Goal: Task Accomplishment & Management: Manage account settings

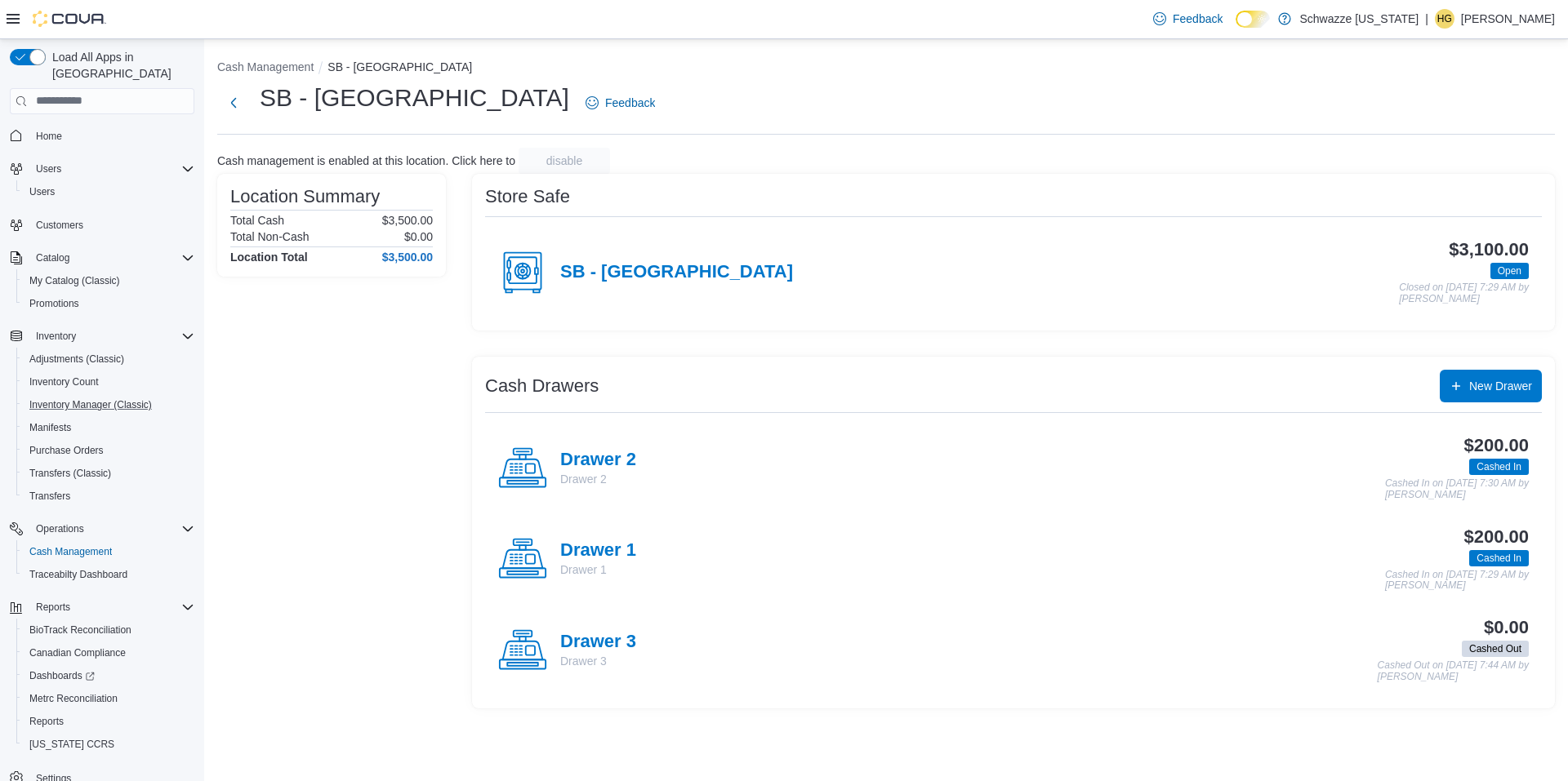
click at [90, 400] on button "Inventory Manager (Classic)" at bounding box center [109, 405] width 185 height 23
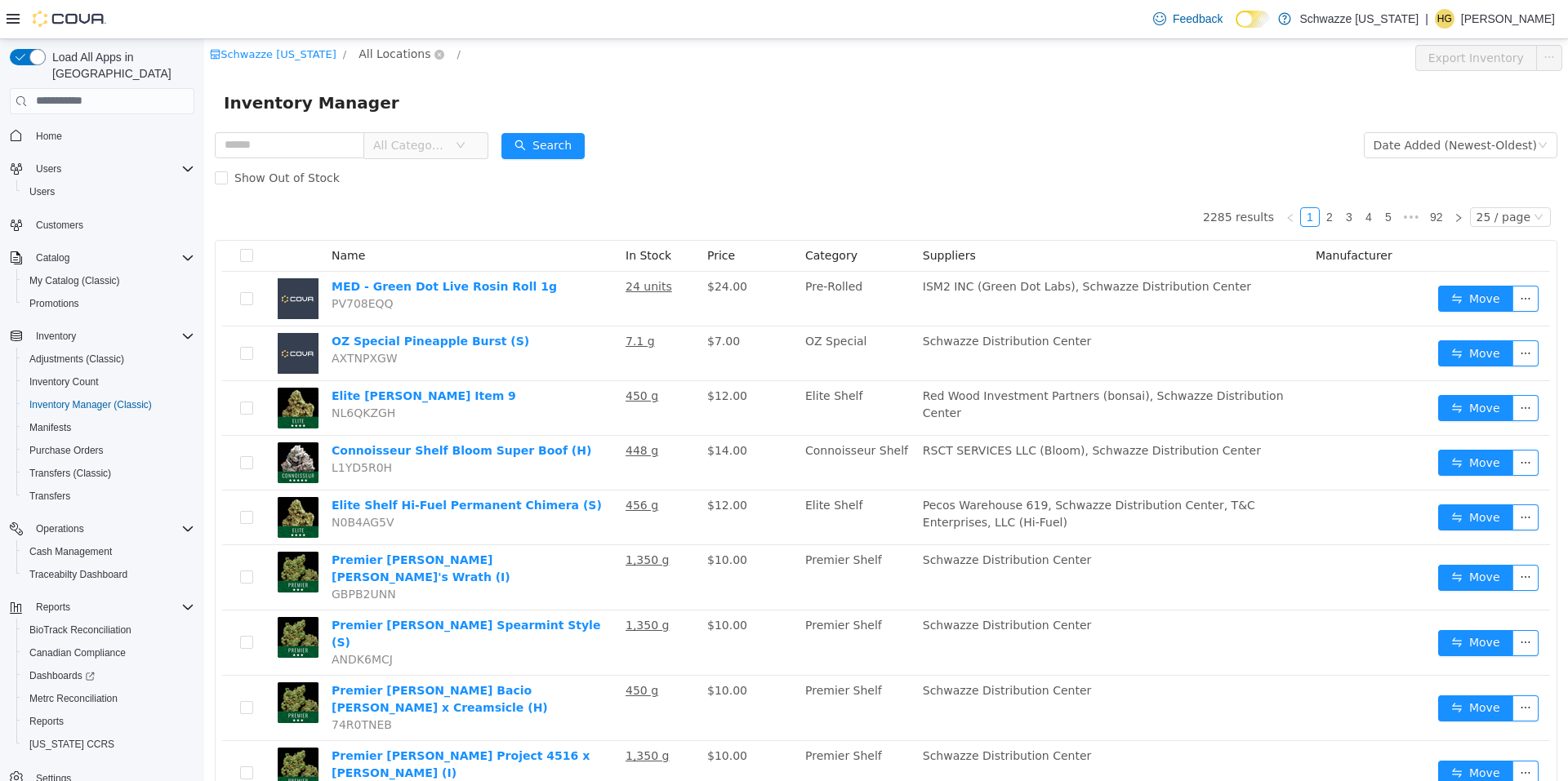
click at [401, 61] on span "All Locations" at bounding box center [394, 53] width 72 height 18
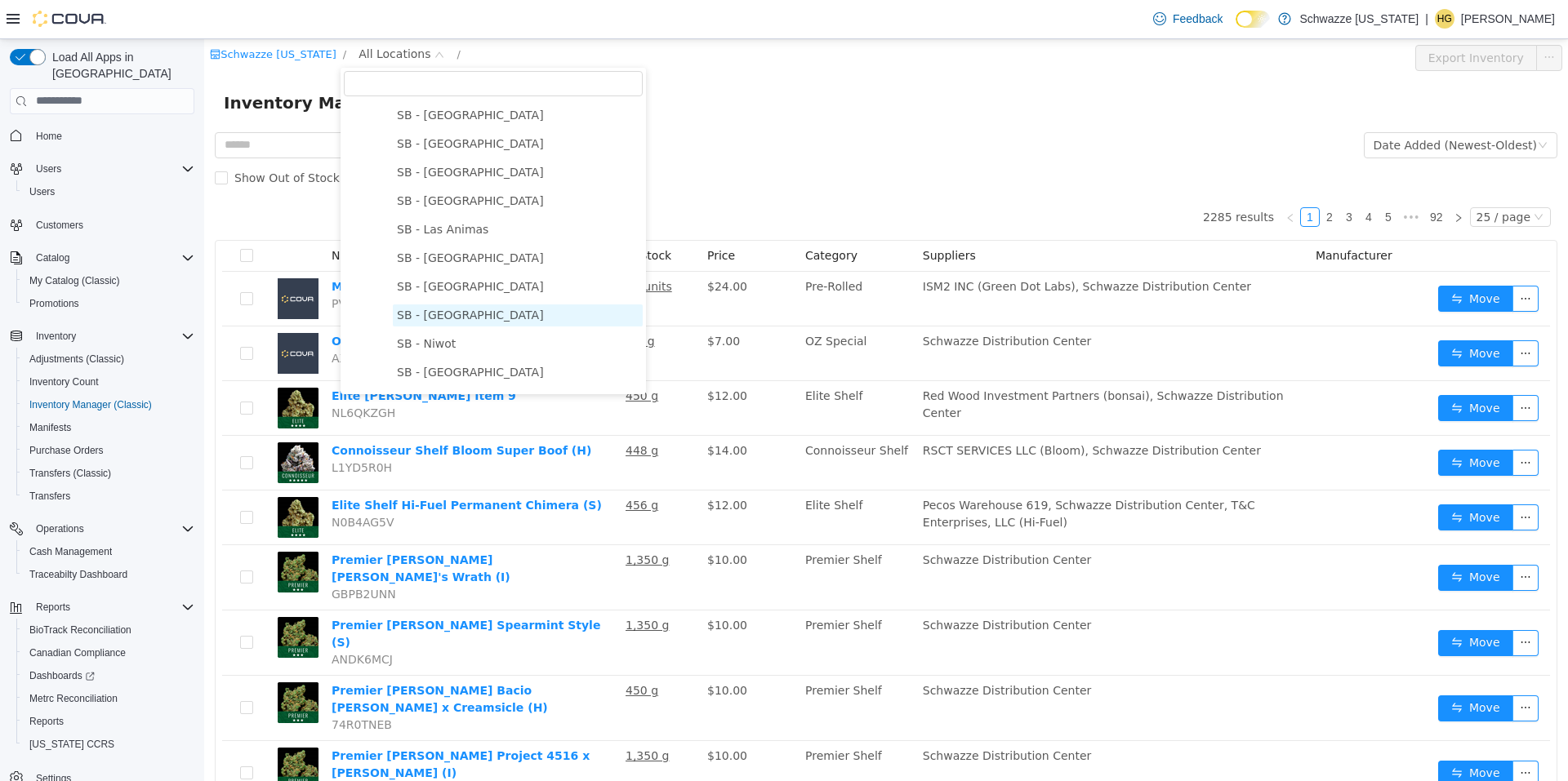
scroll to position [572, 0]
click at [476, 365] on span "SB - North Denver" at bounding box center [517, 370] width 250 height 22
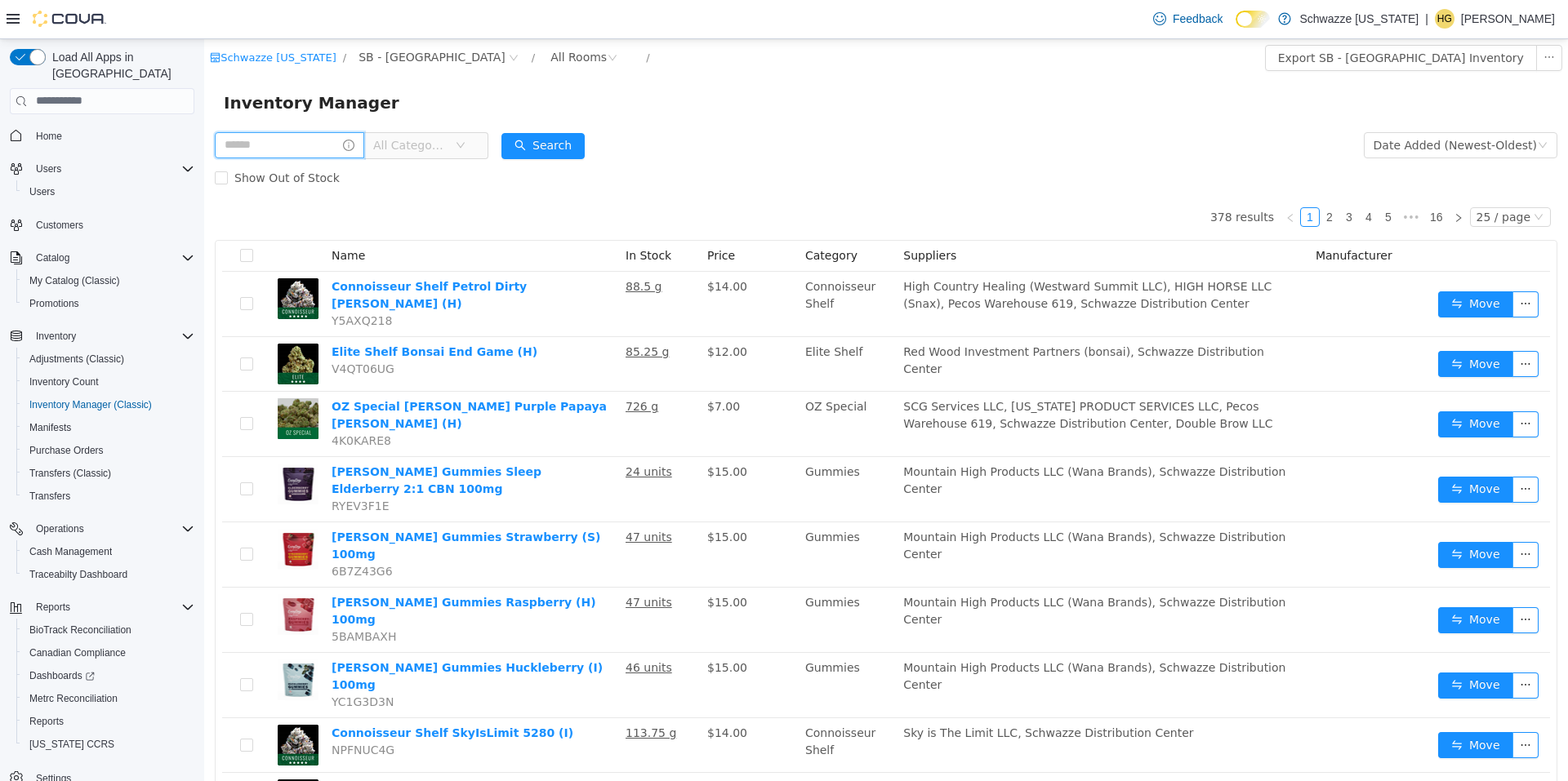
click at [323, 141] on input "text" at bounding box center [289, 145] width 149 height 26
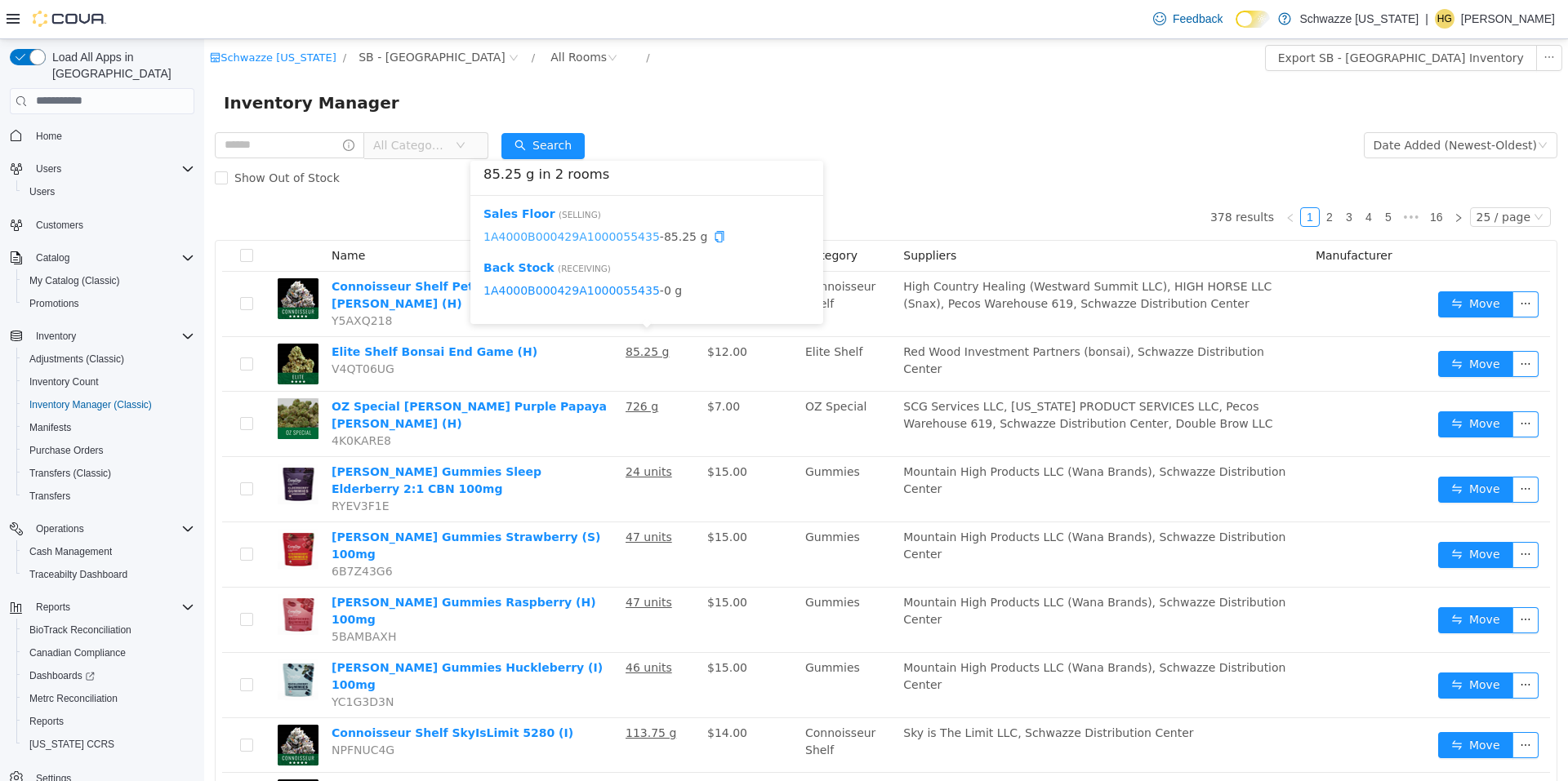
click at [631, 231] on link "1A4000B000429A1000055435" at bounding box center [571, 236] width 176 height 13
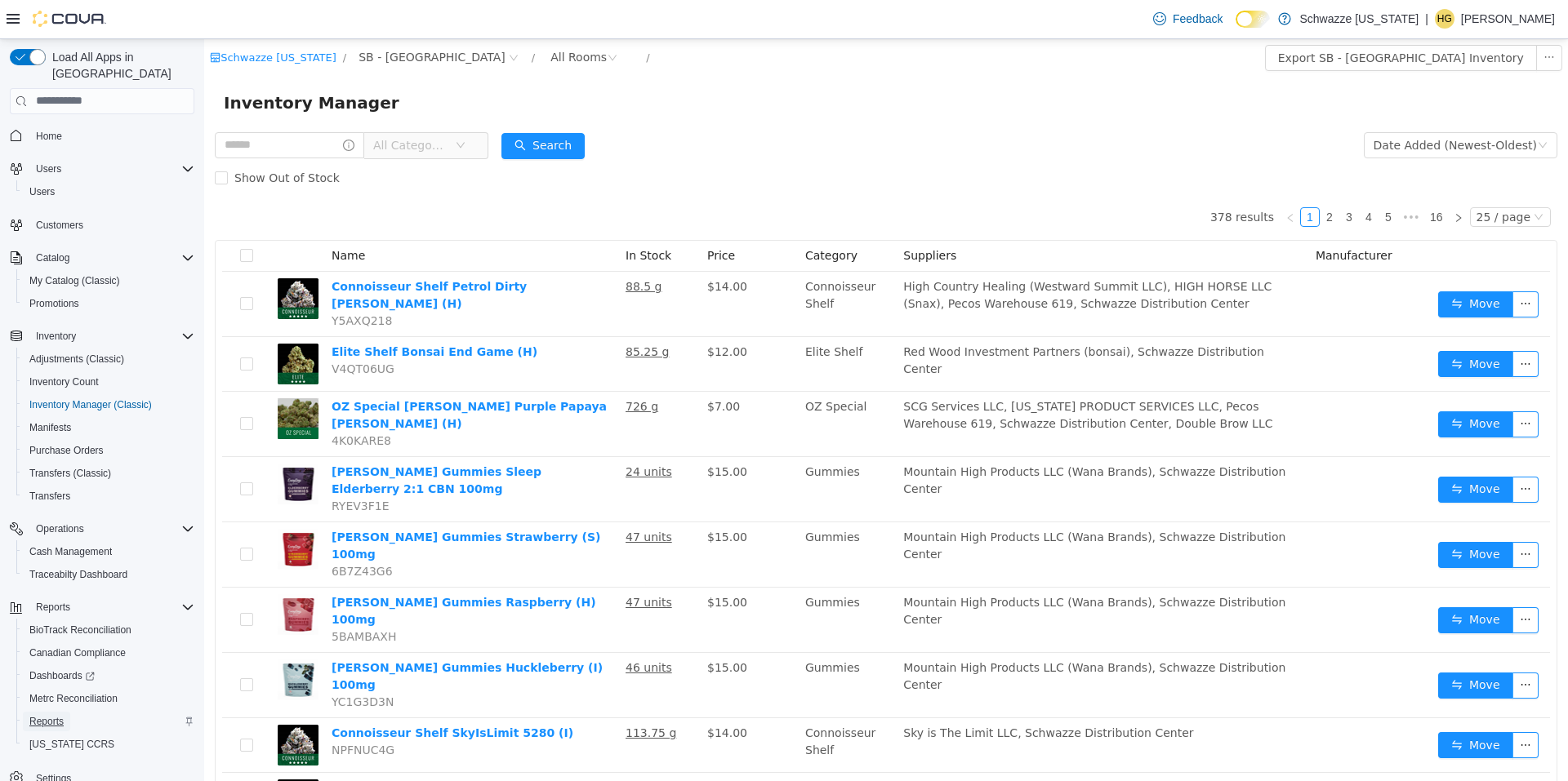
click at [53, 715] on span "Reports" at bounding box center [46, 721] width 34 height 13
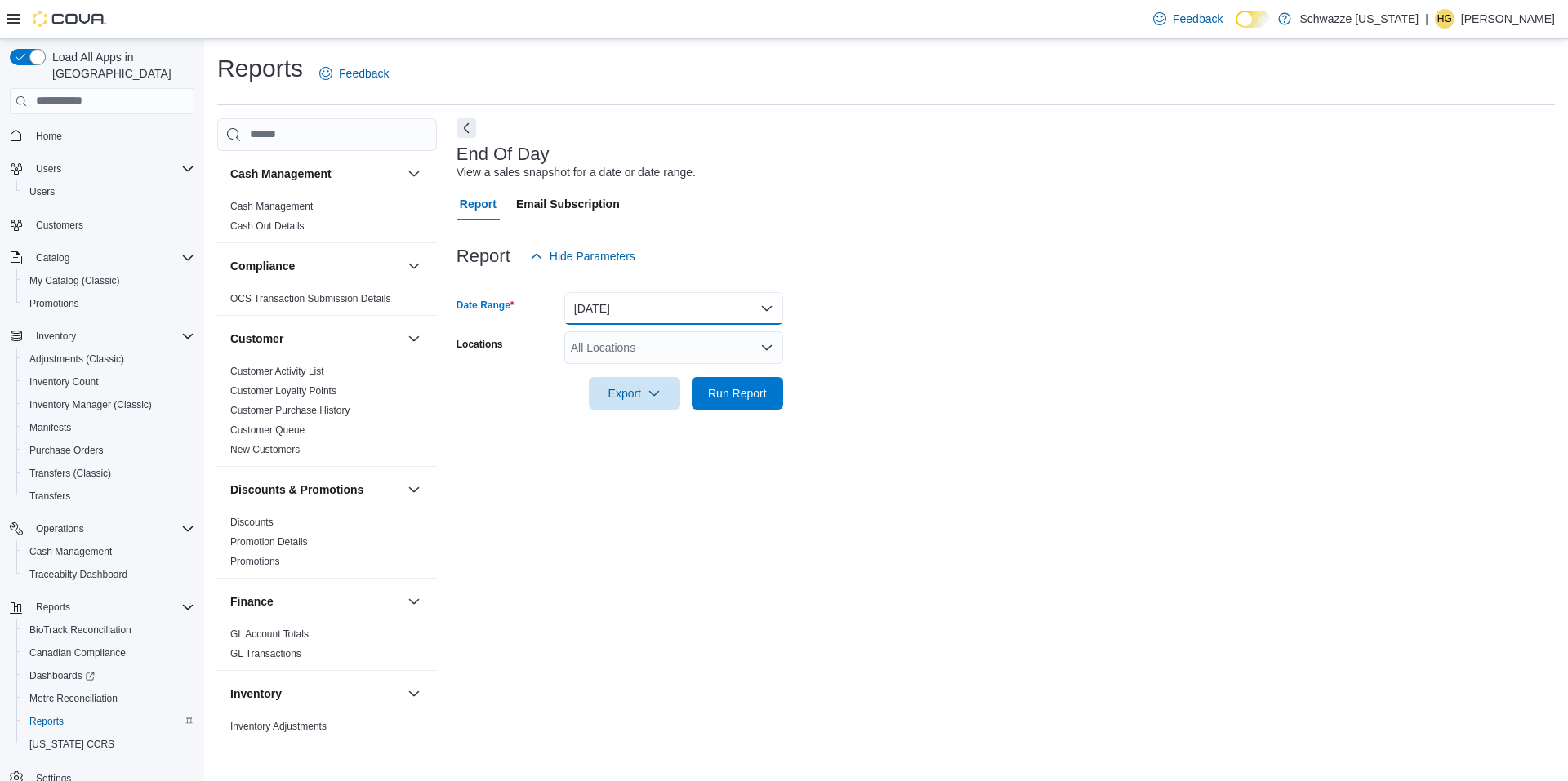
click at [635, 312] on button "Today" at bounding box center [674, 308] width 219 height 32
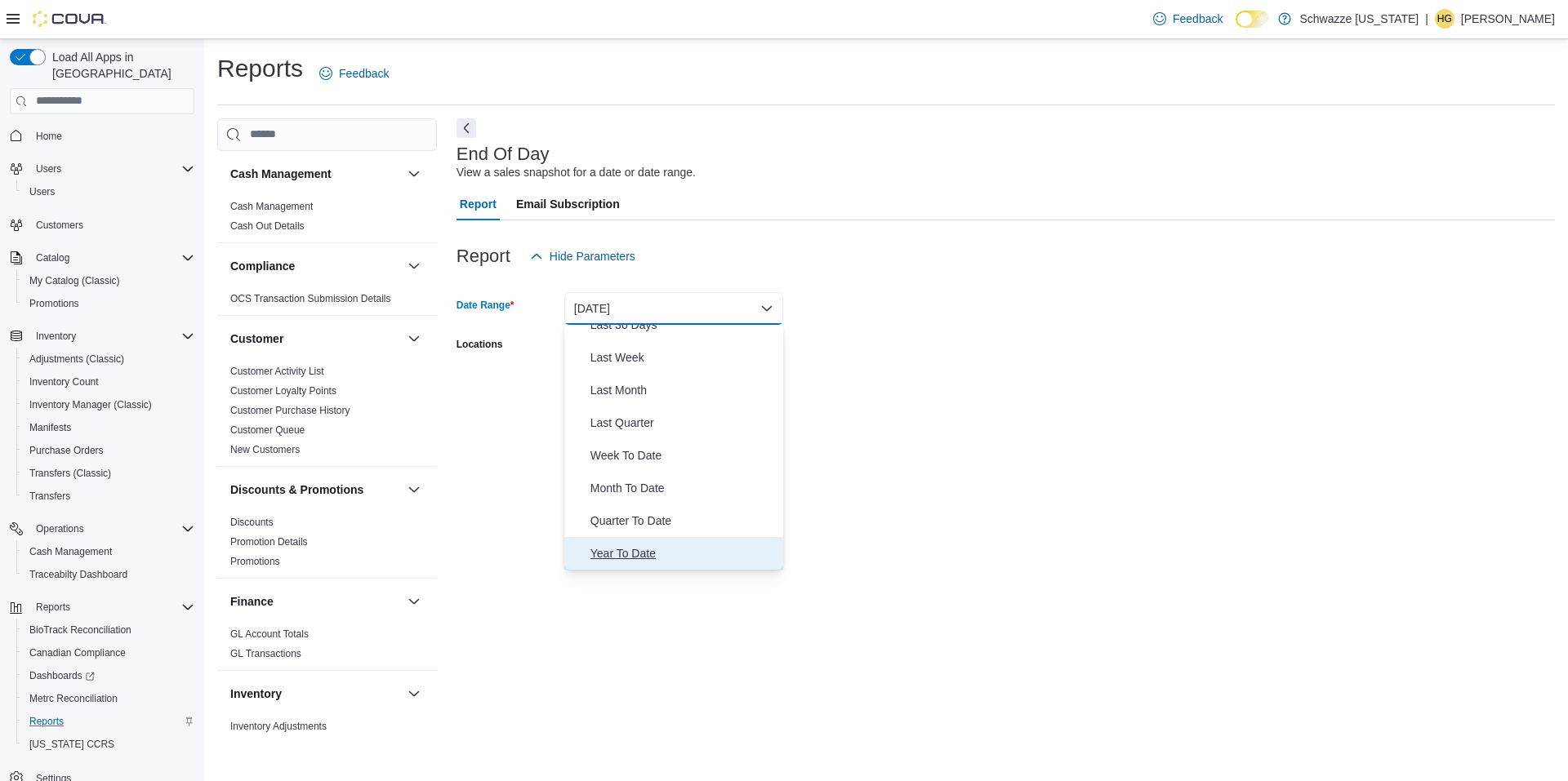
click at [684, 550] on span "Year To Date" at bounding box center [683, 553] width 186 height 19
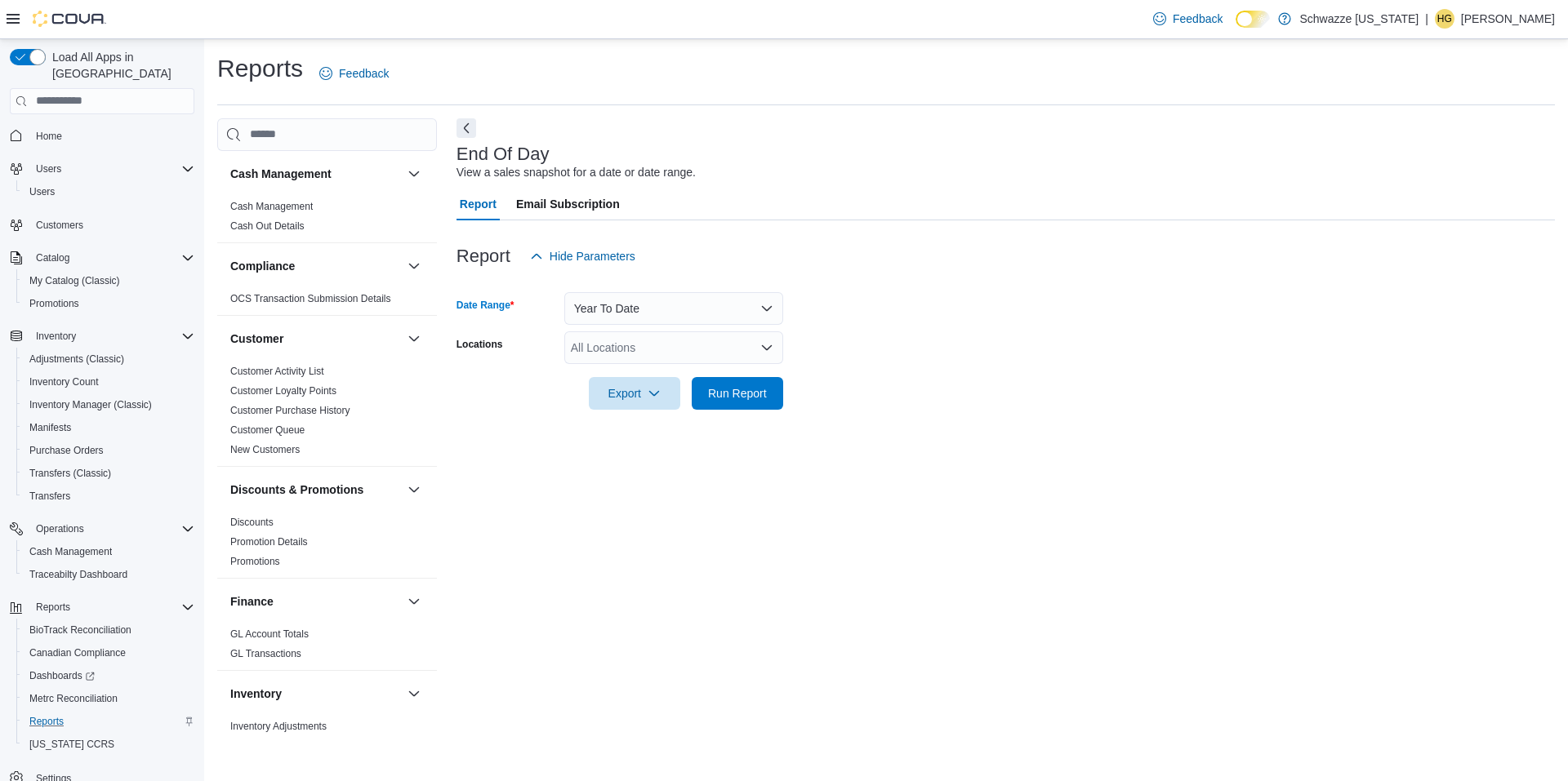
click at [664, 346] on div "All Locations" at bounding box center [674, 347] width 219 height 32
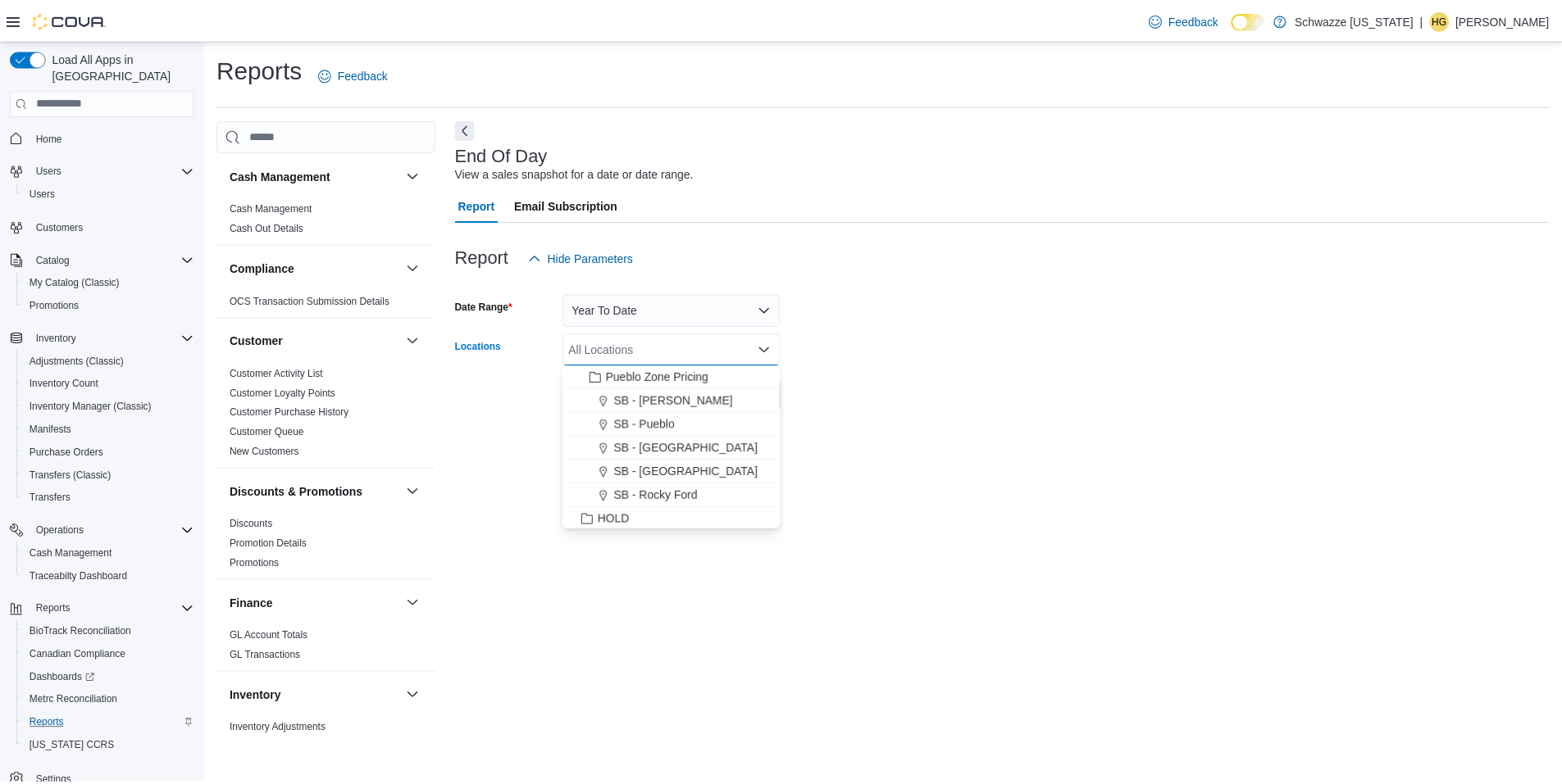
scroll to position [574, 0]
click at [715, 496] on div "SB - North Denver" at bounding box center [676, 493] width 200 height 17
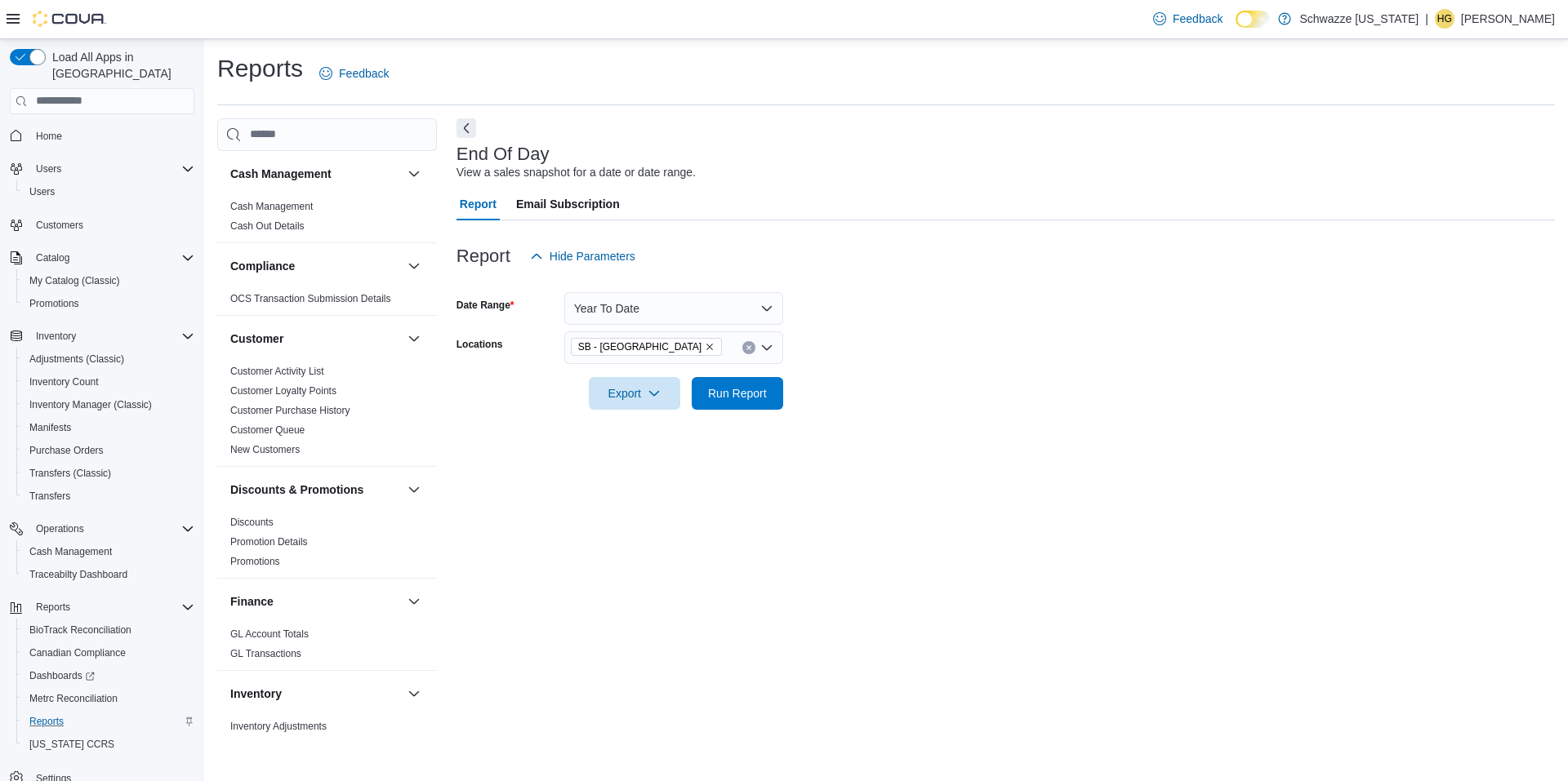
click at [905, 462] on div "End Of Day View a sales snapshot for a date or date range. Report Email Subscri…" at bounding box center [1005, 428] width 1098 height 619
click at [770, 401] on span "Run Report" at bounding box center [737, 392] width 72 height 32
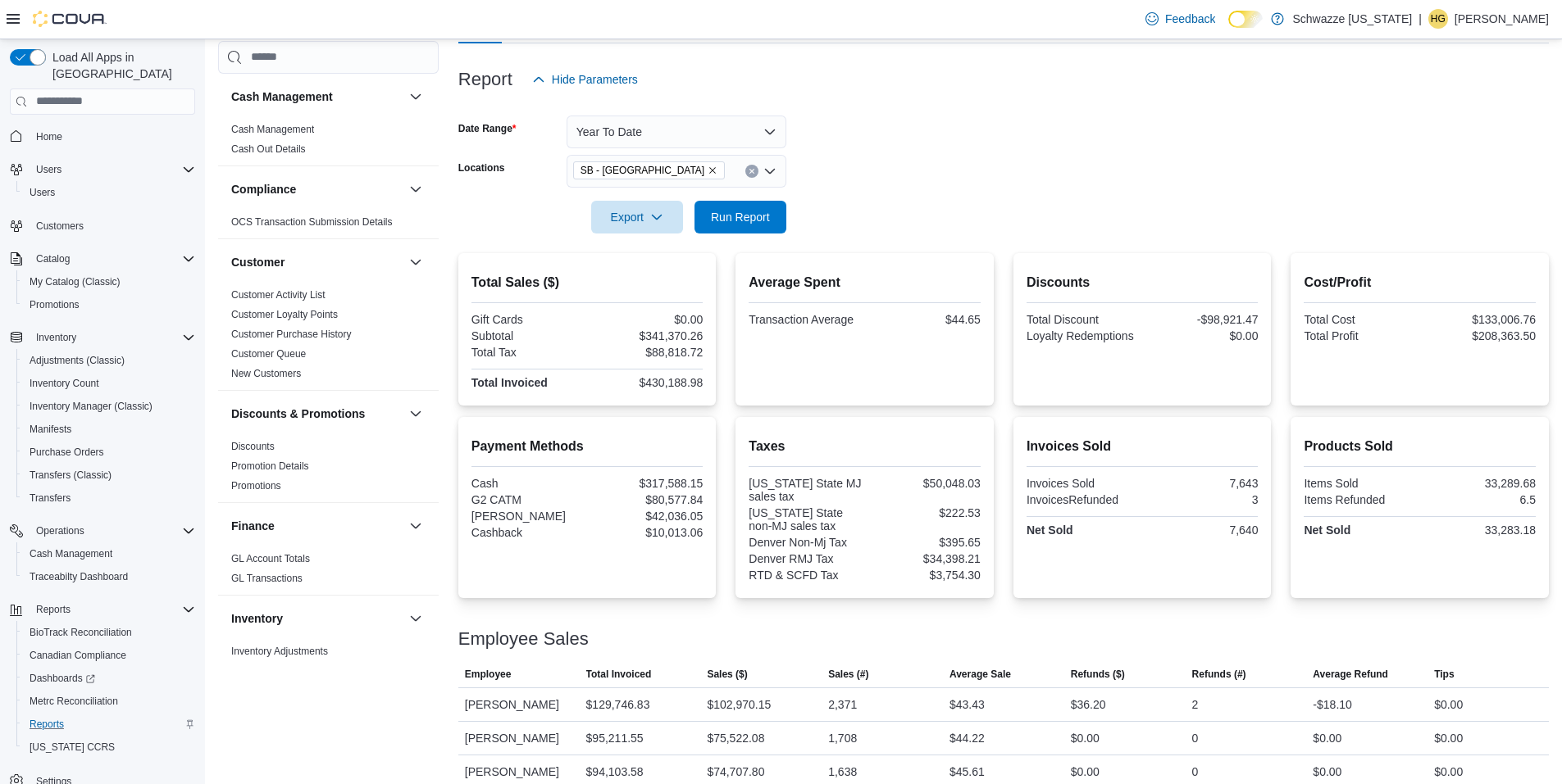
scroll to position [51, 0]
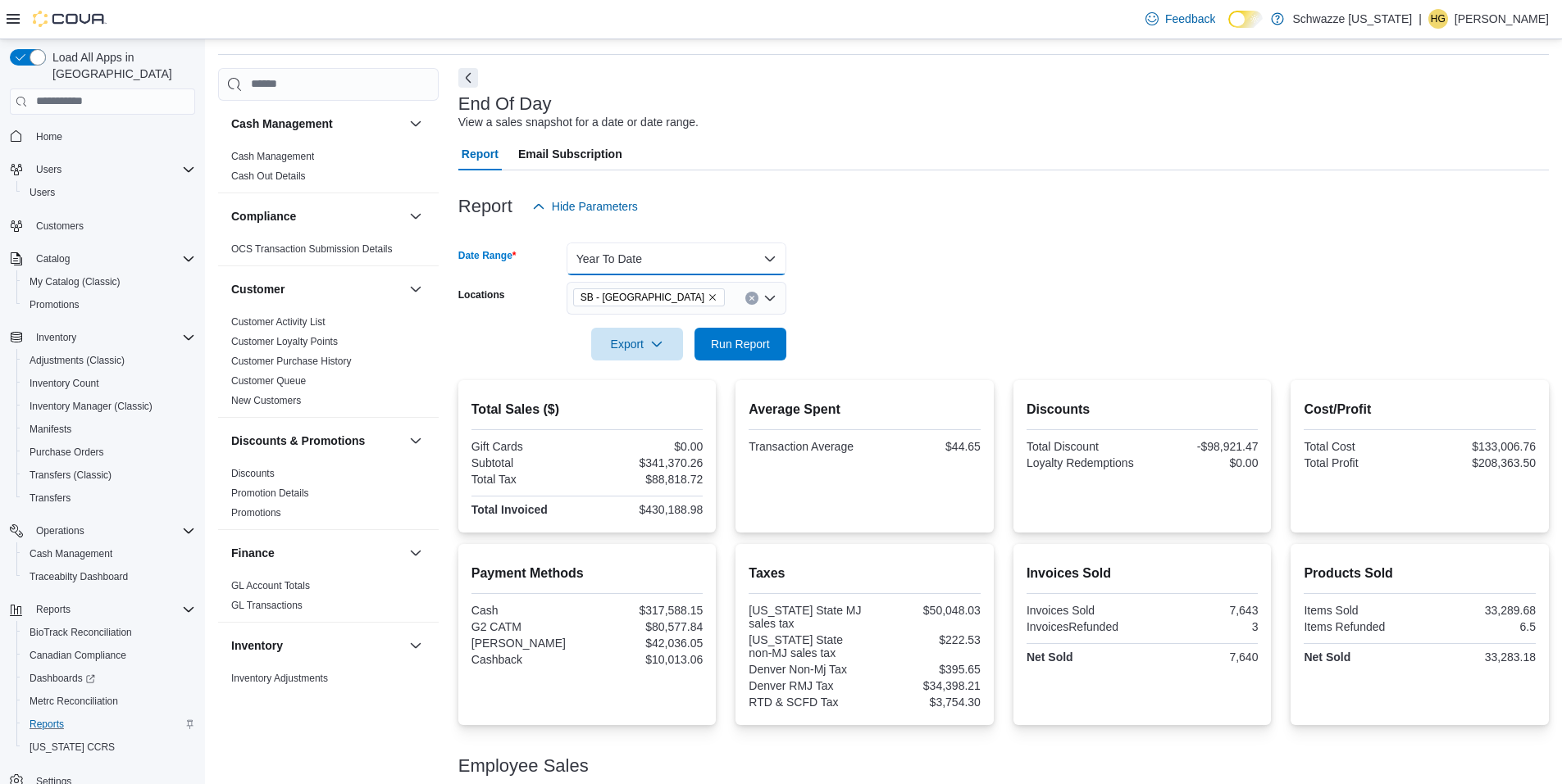
click at [676, 263] on button "Year To Date" at bounding box center [677, 259] width 220 height 33
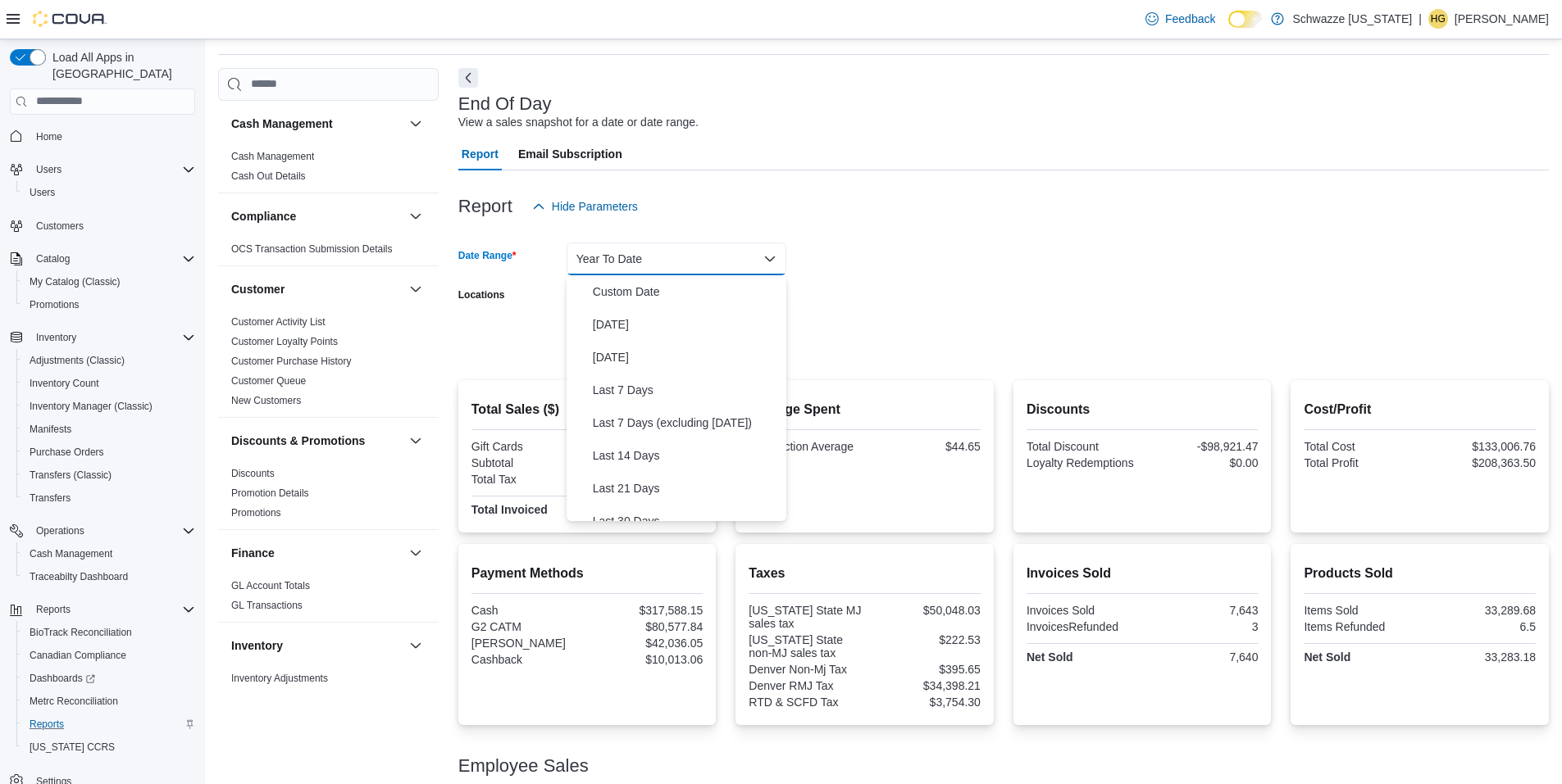
scroll to position [245, 0]
click at [678, 430] on span "Month To Date" at bounding box center [686, 439] width 187 height 19
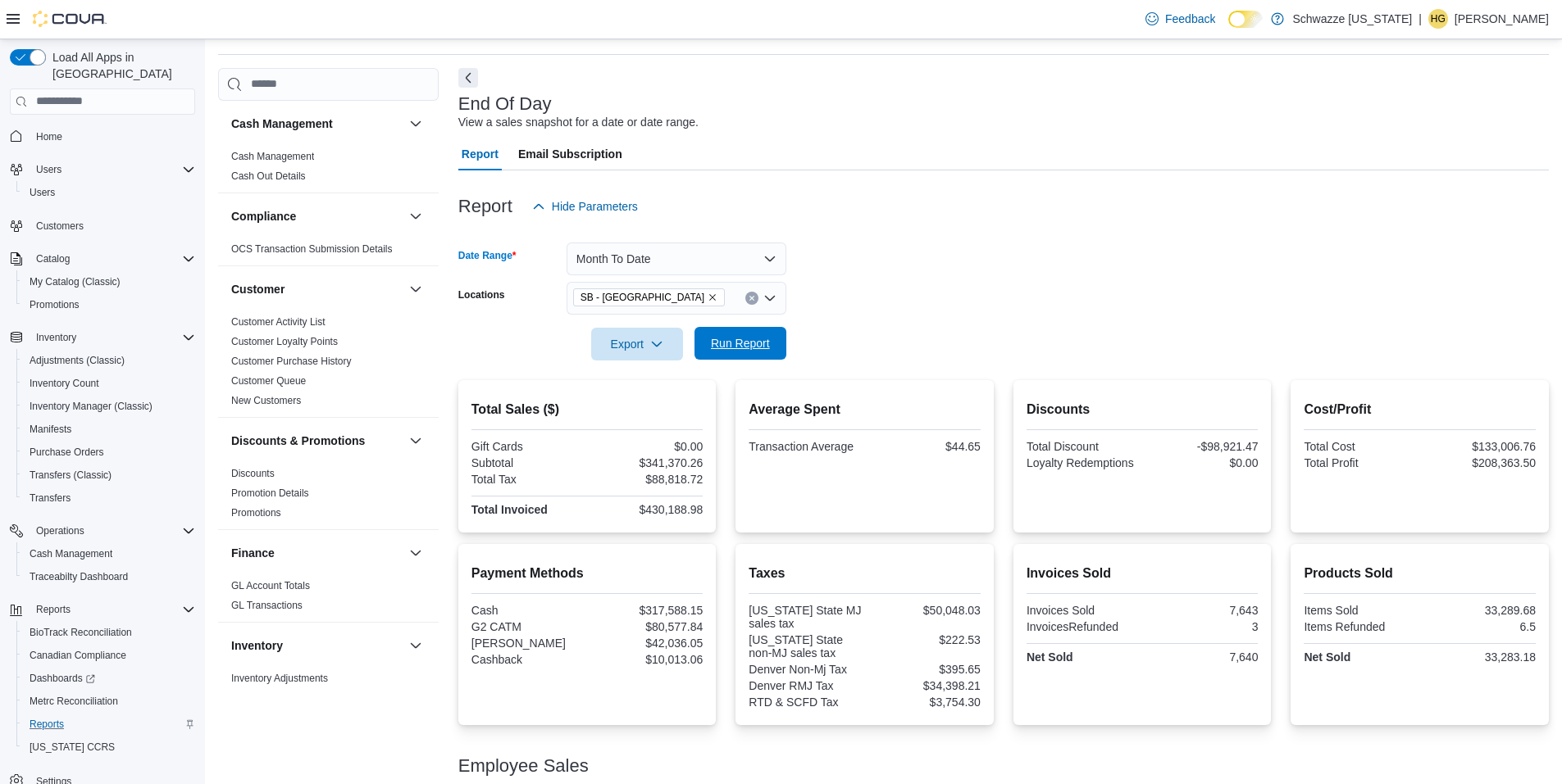
click at [773, 355] on span "Run Report" at bounding box center [740, 343] width 72 height 33
click at [666, 260] on button "Month To Date" at bounding box center [677, 259] width 220 height 33
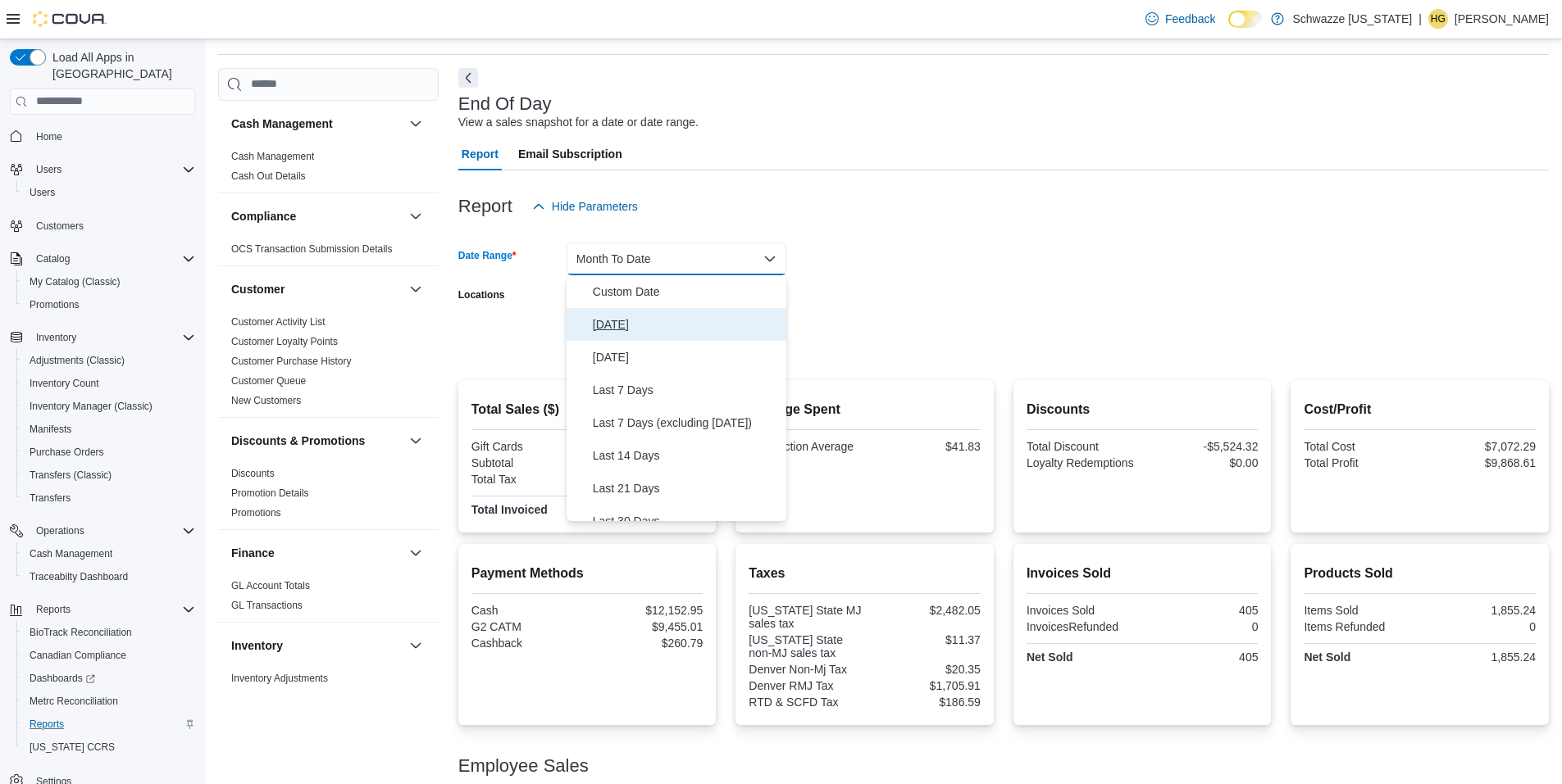
click at [662, 317] on span "Today" at bounding box center [686, 325] width 187 height 19
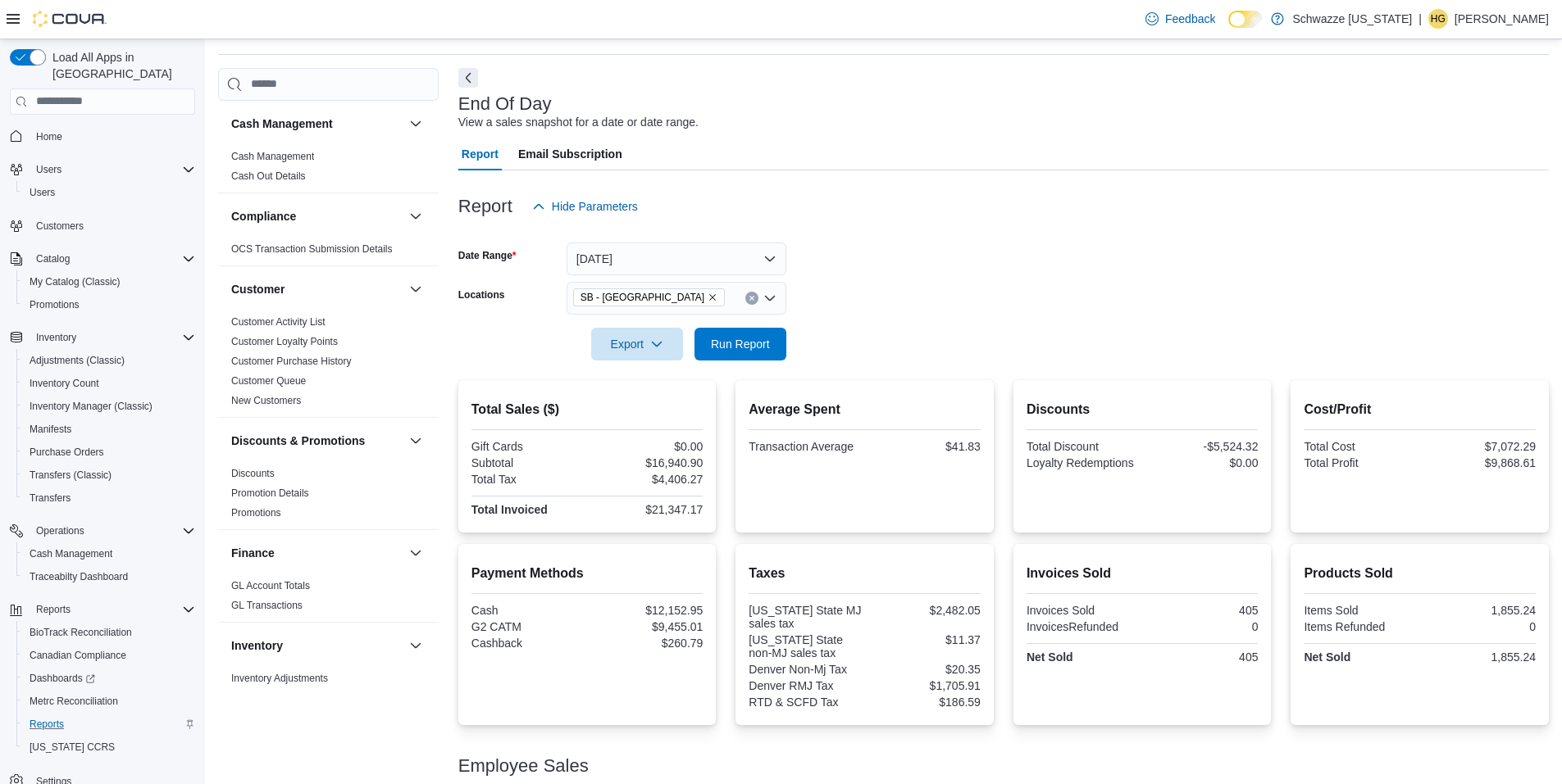
click at [866, 286] on form "Date Range Today Locations SB - North Denver Export Run Report" at bounding box center [1003, 291] width 1090 height 137
click at [753, 328] on div "Export Run Report" at bounding box center [622, 344] width 328 height 33
click at [759, 351] on span "Run Report" at bounding box center [740, 343] width 59 height 17
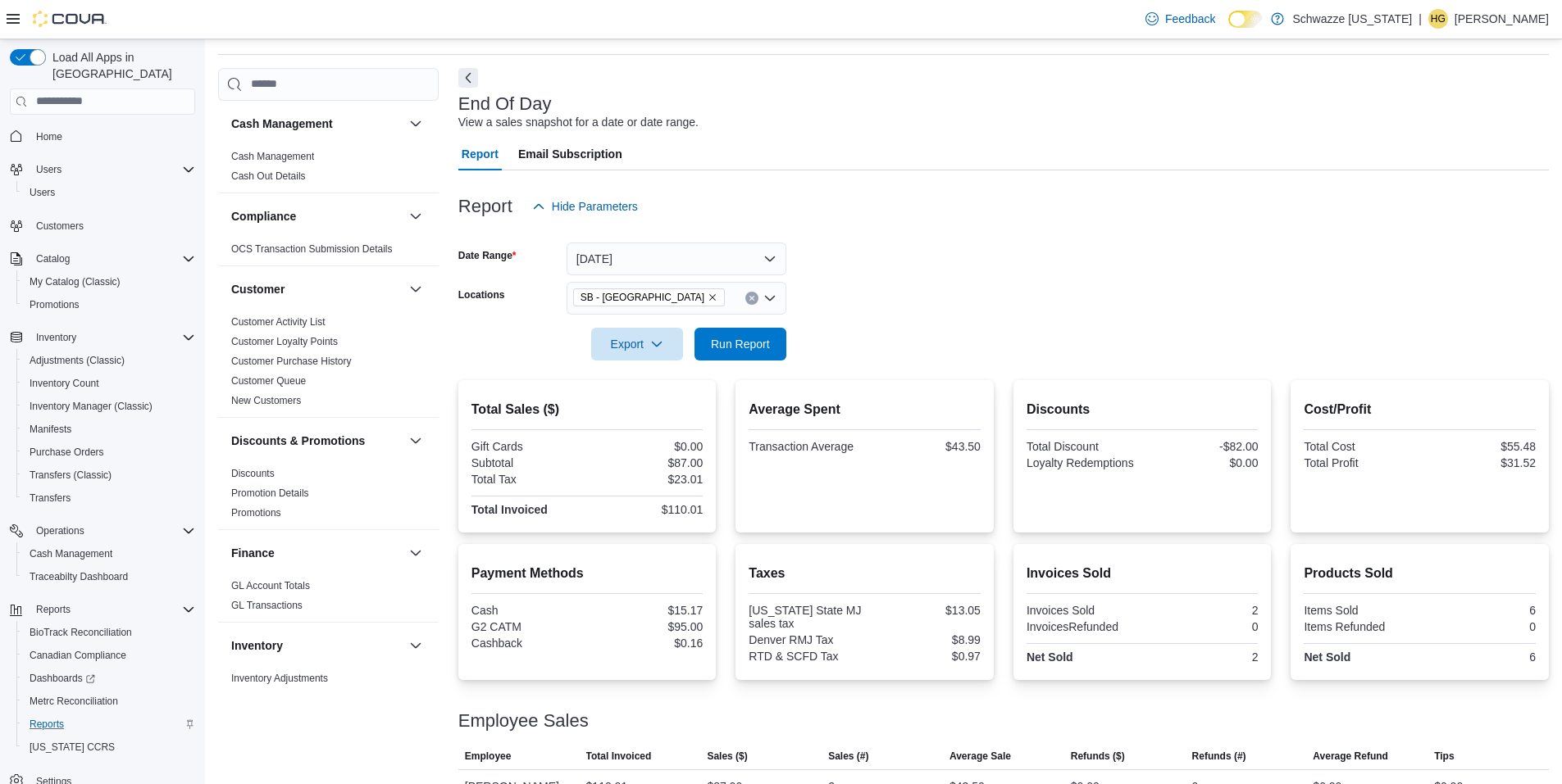
scroll to position [84, 0]
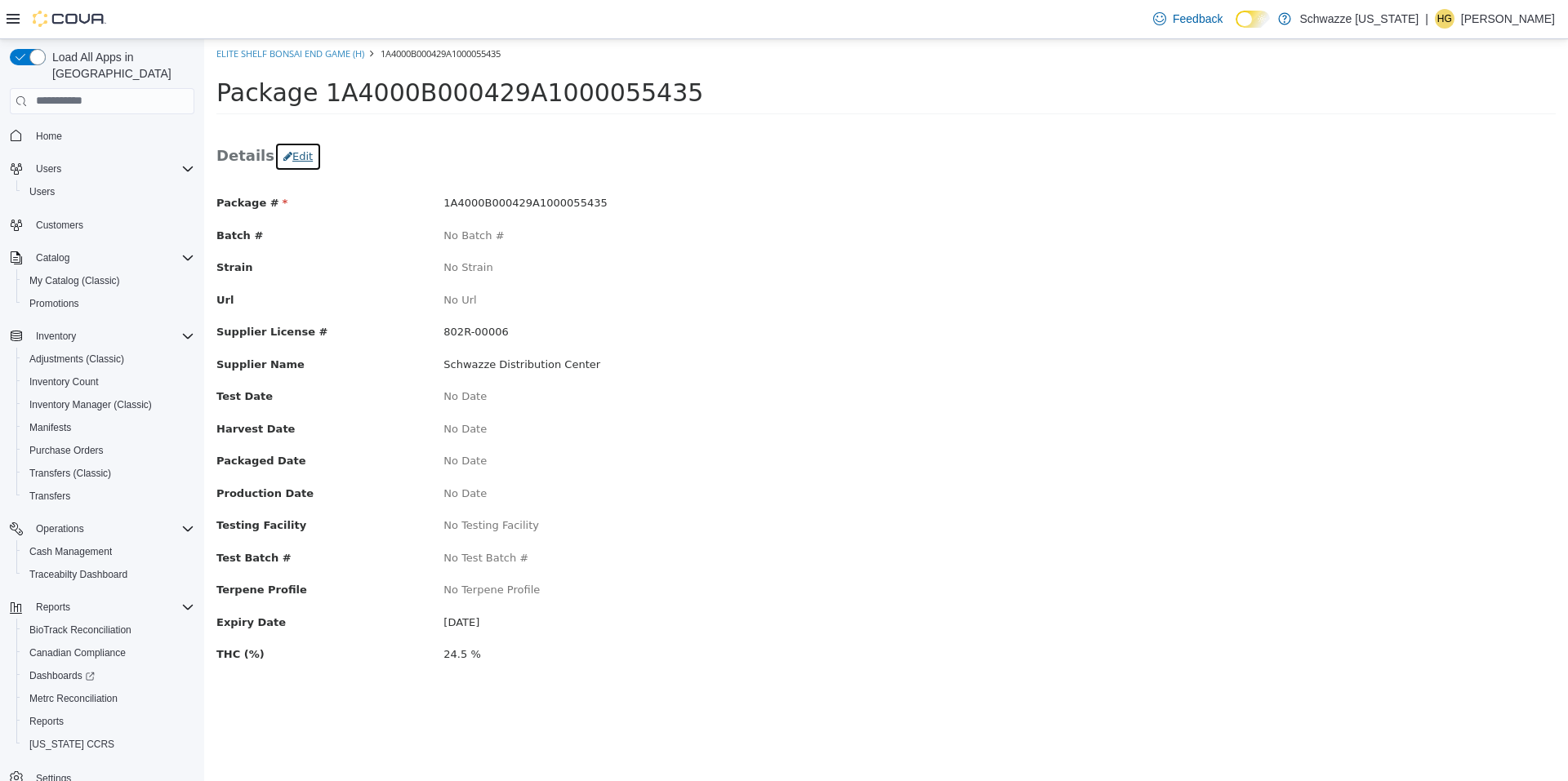
click at [290, 153] on button "Edit" at bounding box center [298, 156] width 47 height 30
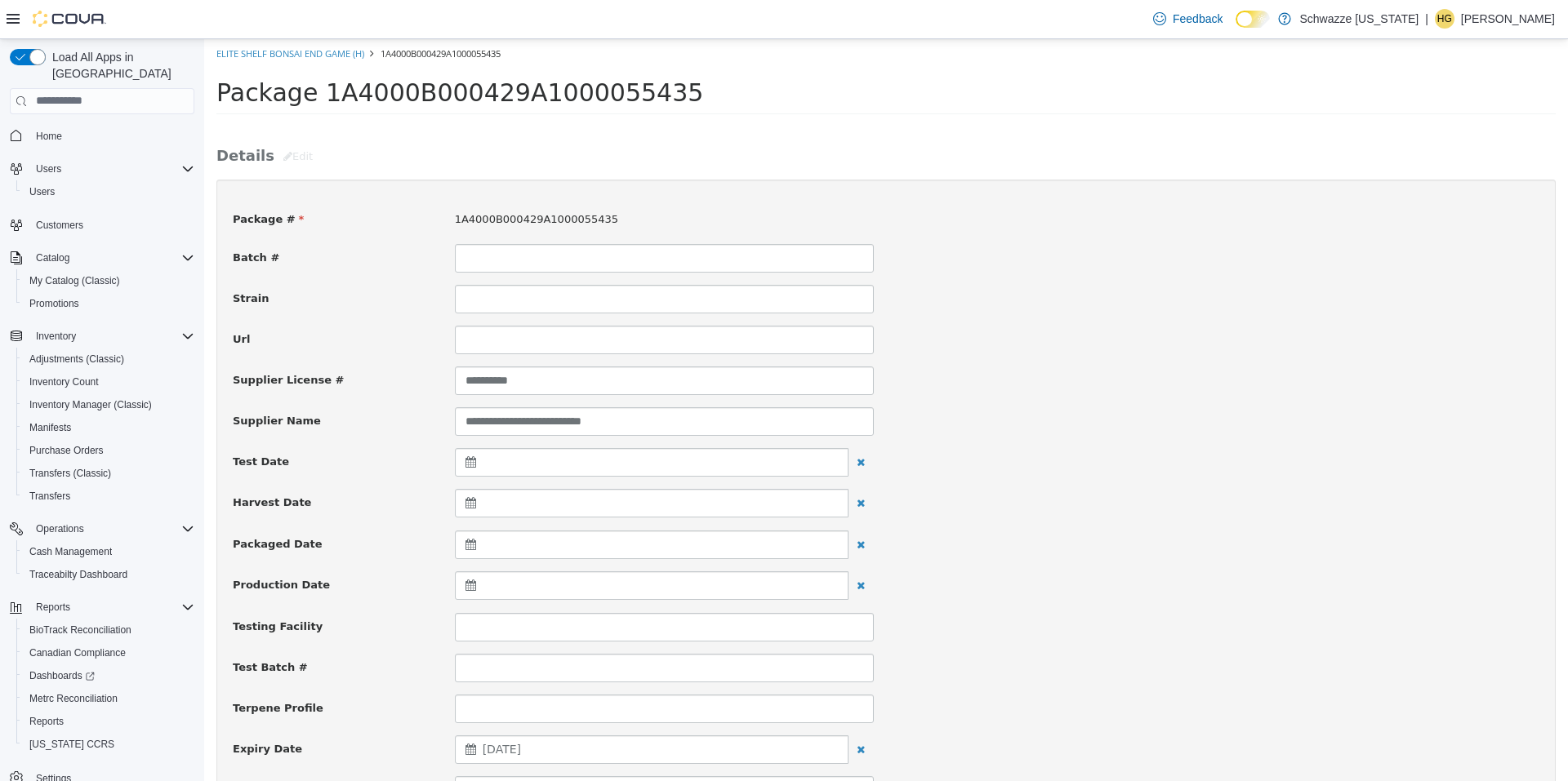
scroll to position [572, 0]
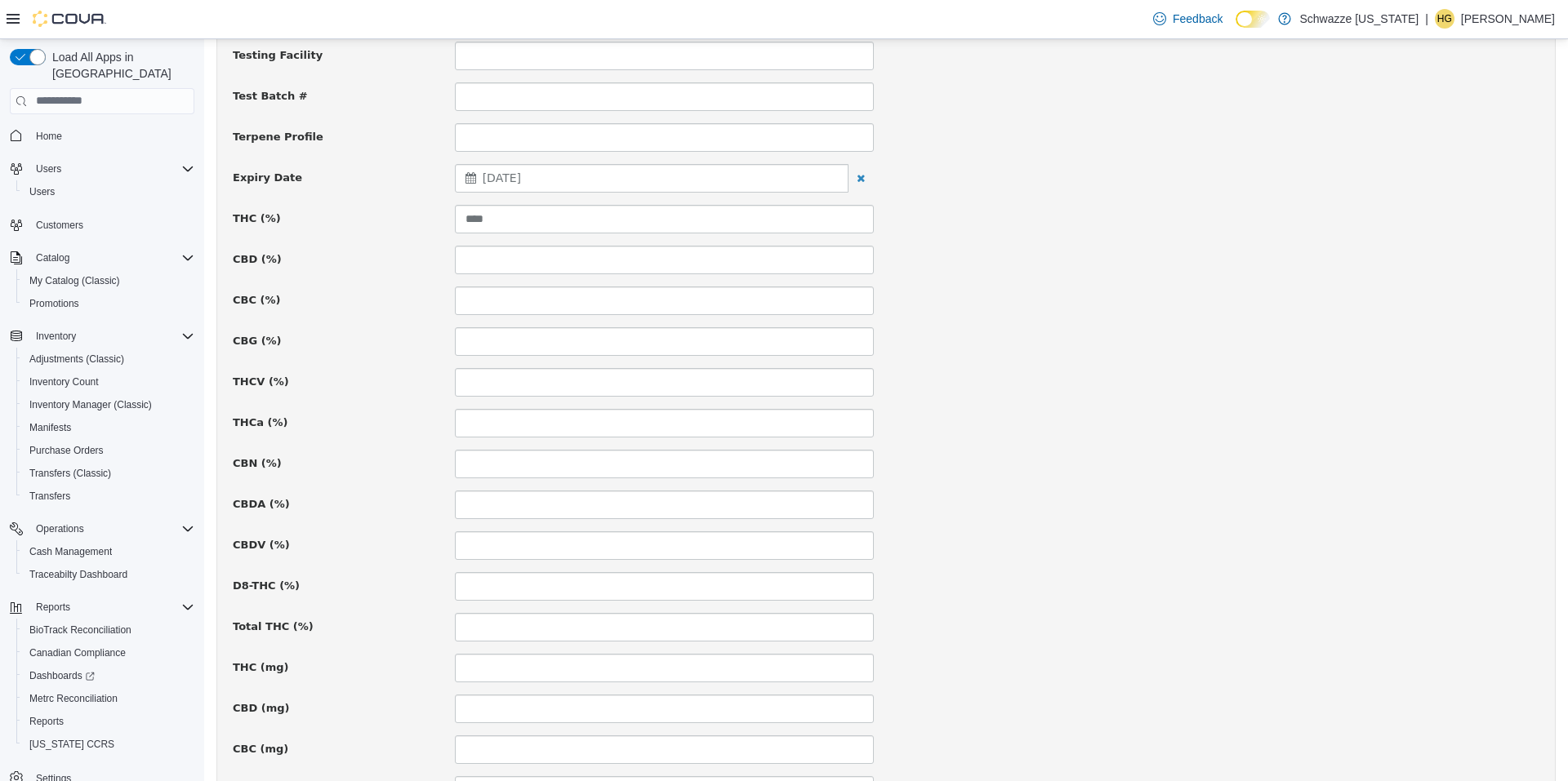
click at [578, 175] on div "[DATE]" at bounding box center [651, 177] width 394 height 29
click at [624, 217] on th at bounding box center [630, 219] width 26 height 29
click at [624, 218] on th at bounding box center [630, 219] width 26 height 29
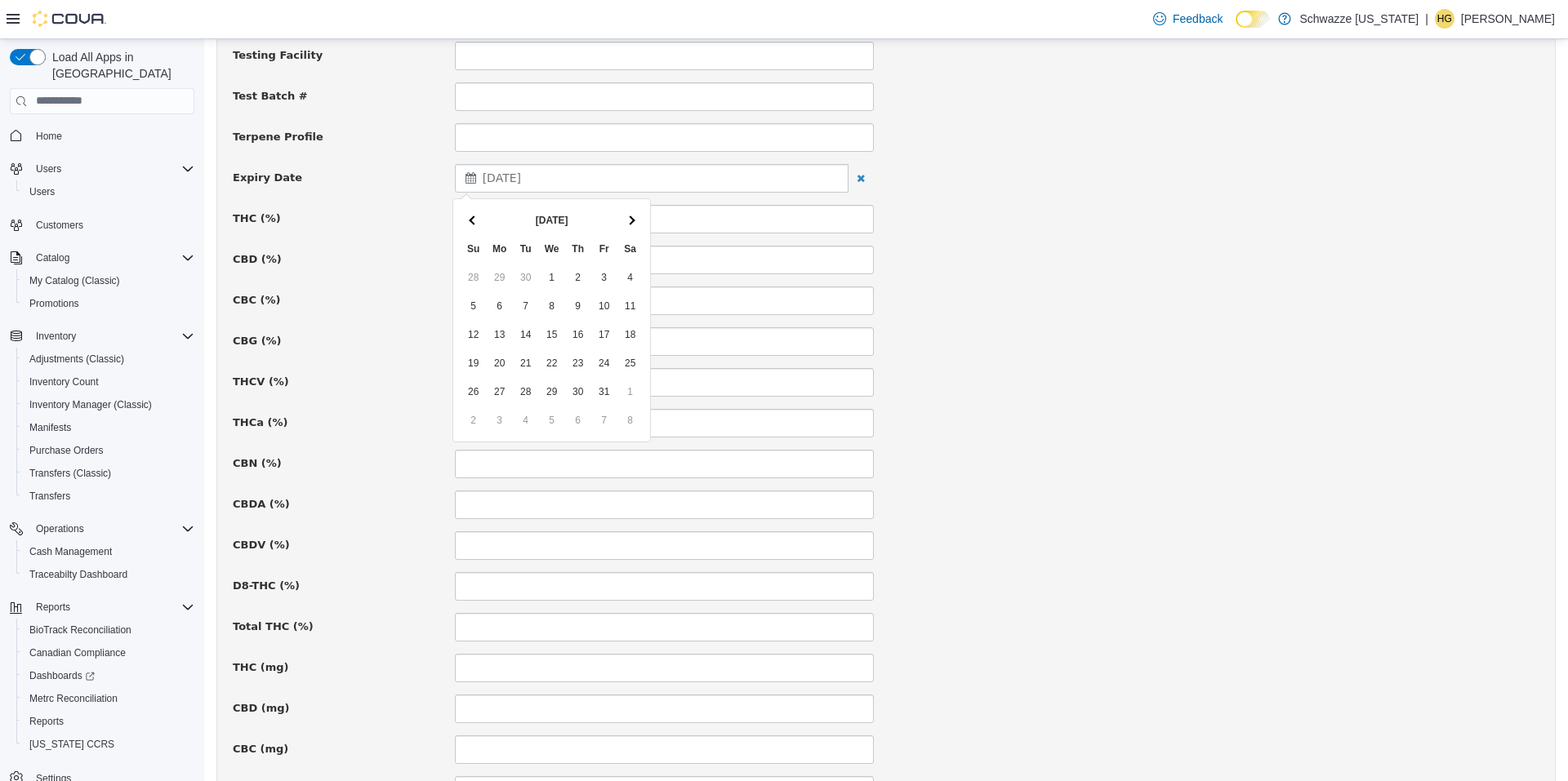
click at [624, 218] on th at bounding box center [630, 219] width 26 height 29
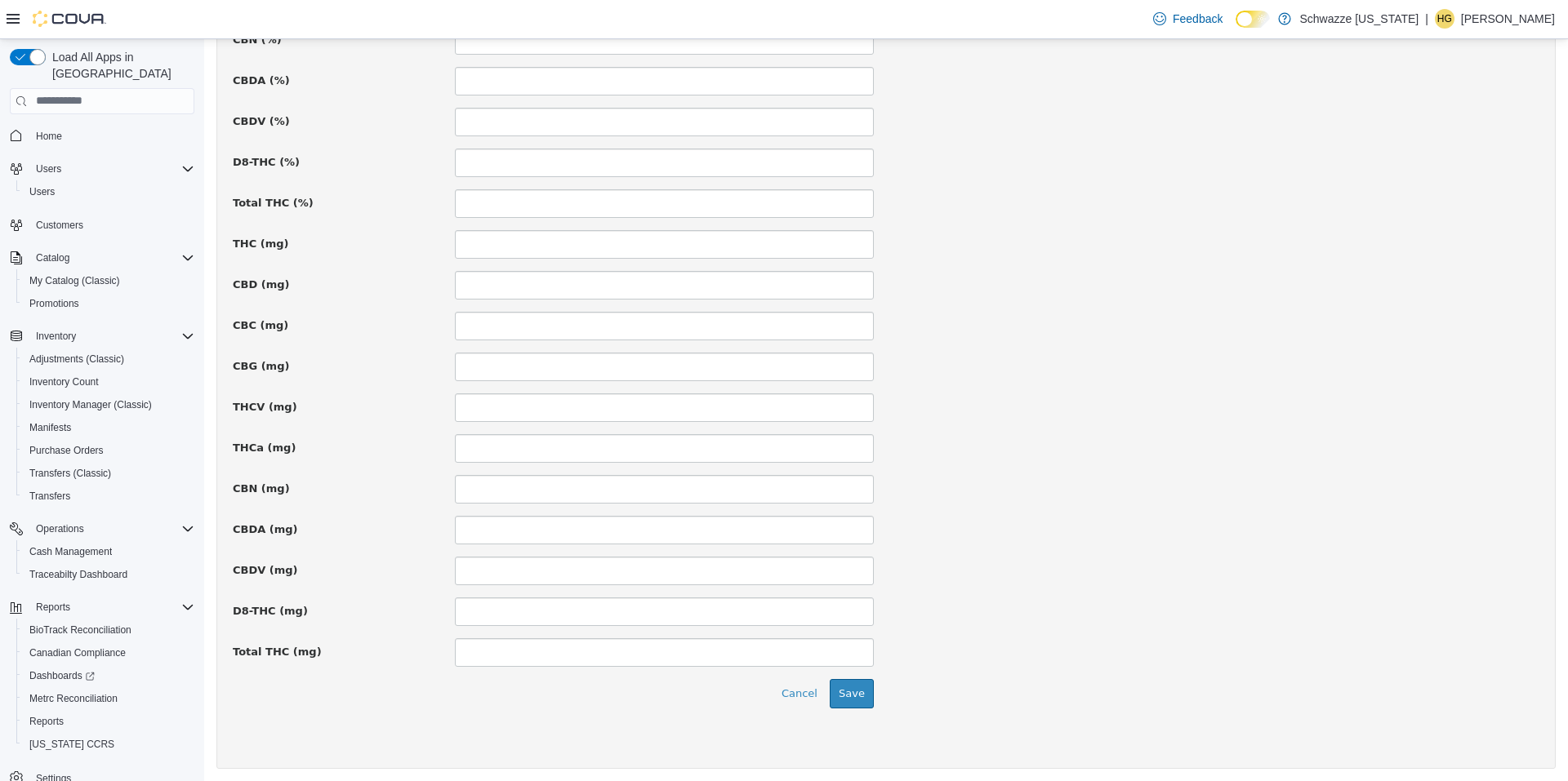
scroll to position [999, 0]
click at [852, 684] on button "Save" at bounding box center [851, 689] width 44 height 30
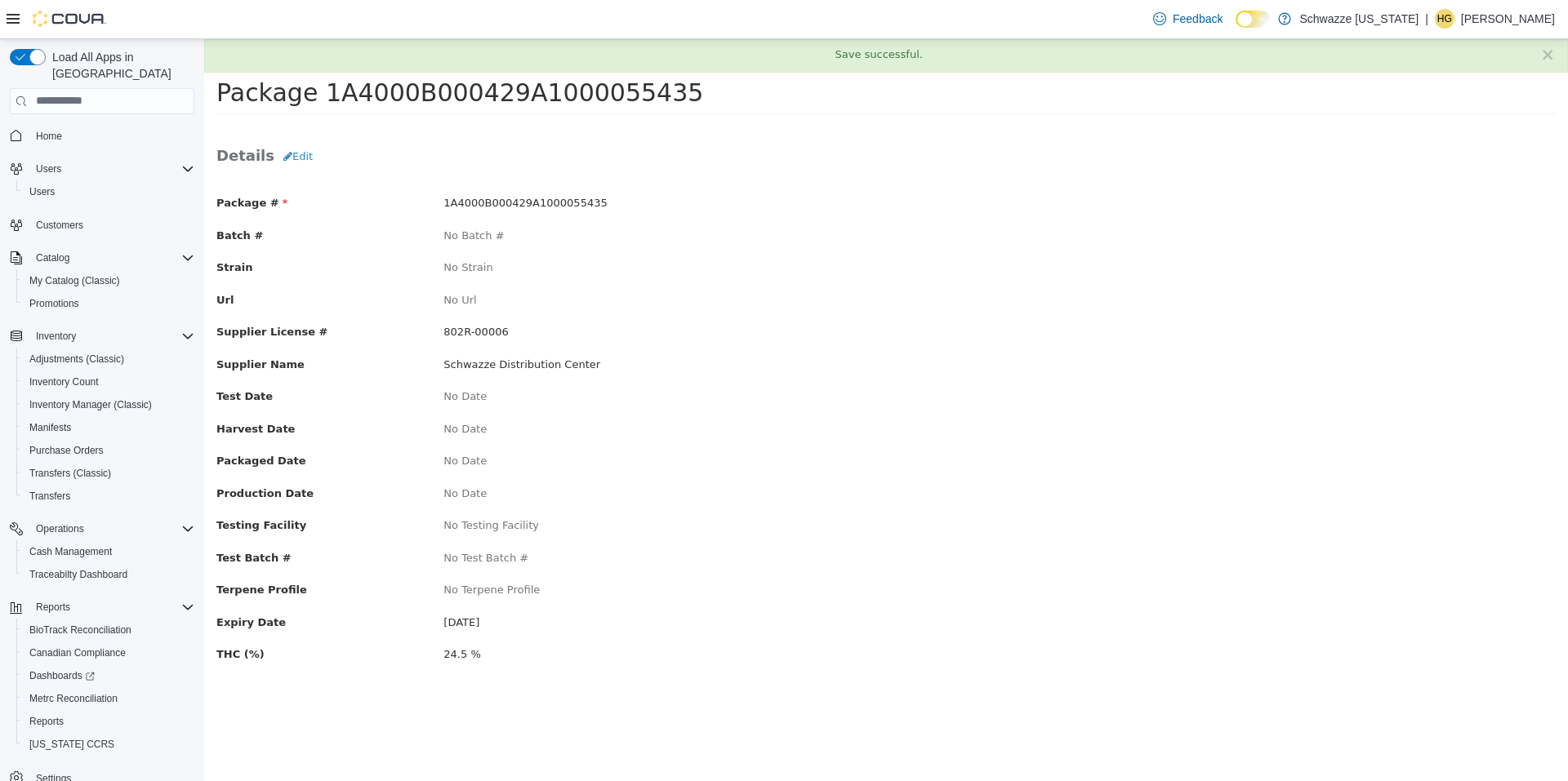
scroll to position [0, 0]
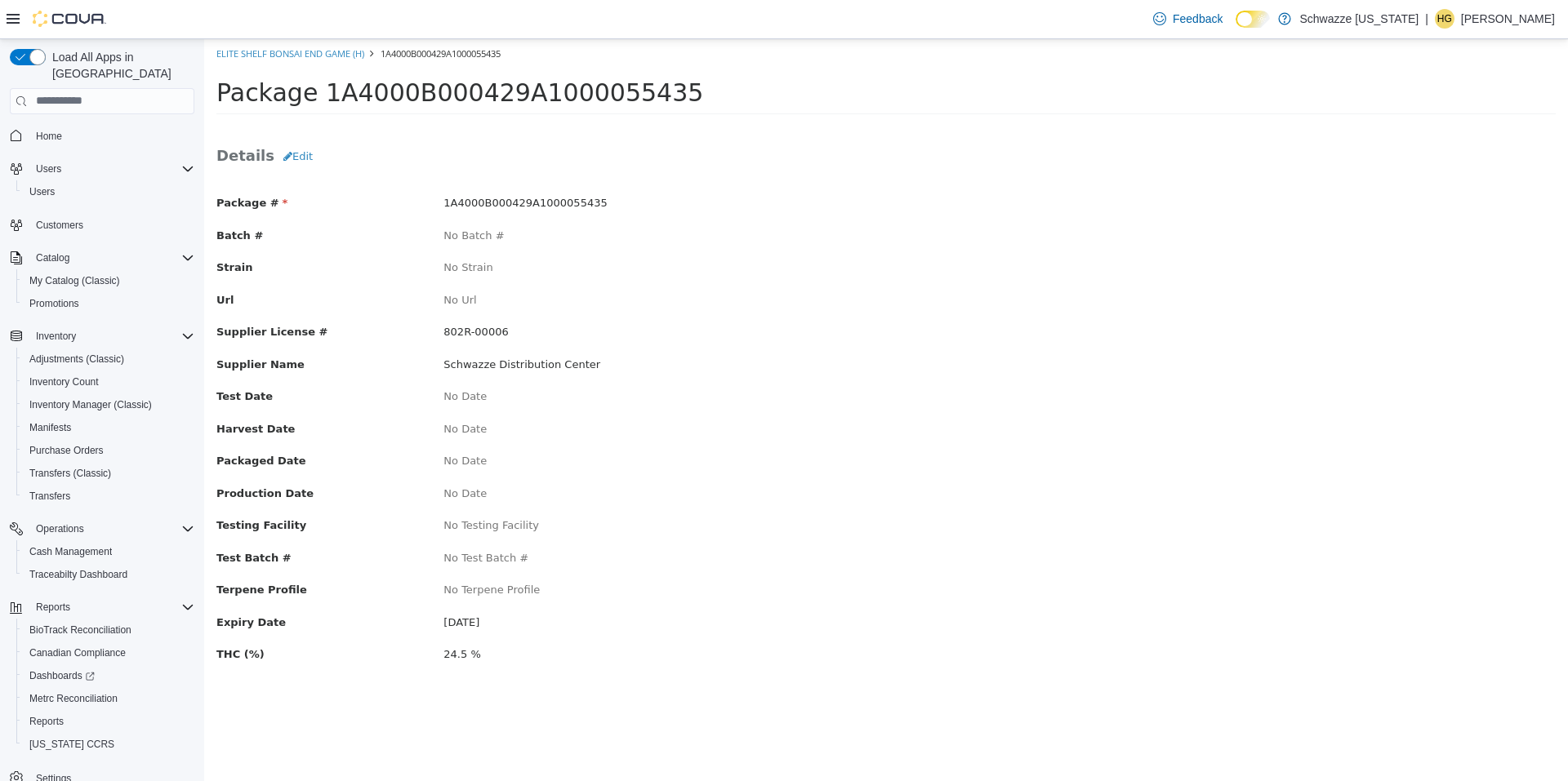
click at [776, 261] on div "No Strain" at bounding box center [658, 266] width 455 height 17
